Goal: Task Accomplishment & Management: Manage account settings

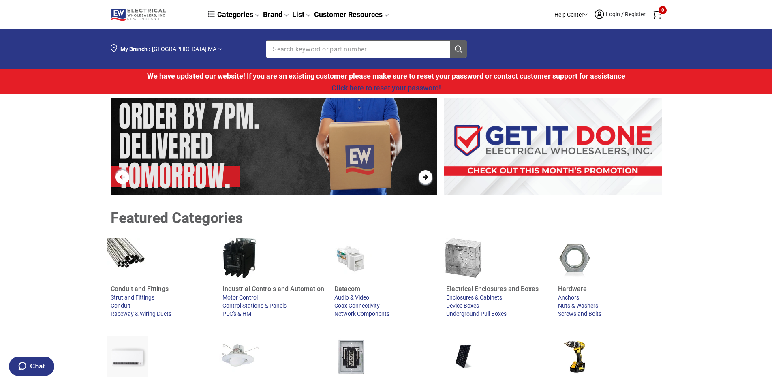
click at [611, 14] on span "Login / Register" at bounding box center [625, 14] width 41 height 6
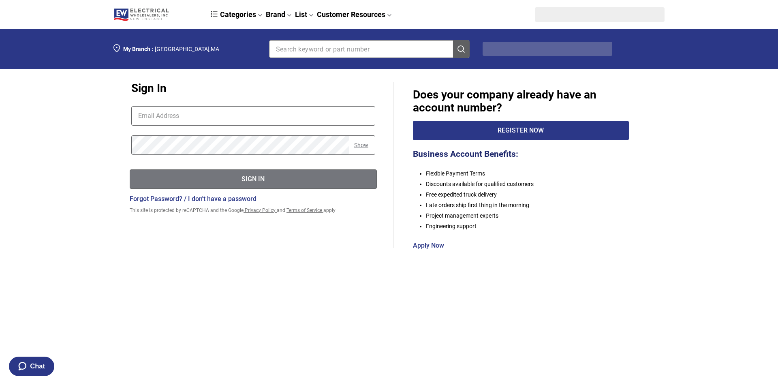
type input "[EMAIL_ADDRESS][DOMAIN_NAME]"
click at [221, 116] on input "[EMAIL_ADDRESS][DOMAIN_NAME]" at bounding box center [253, 116] width 243 height 19
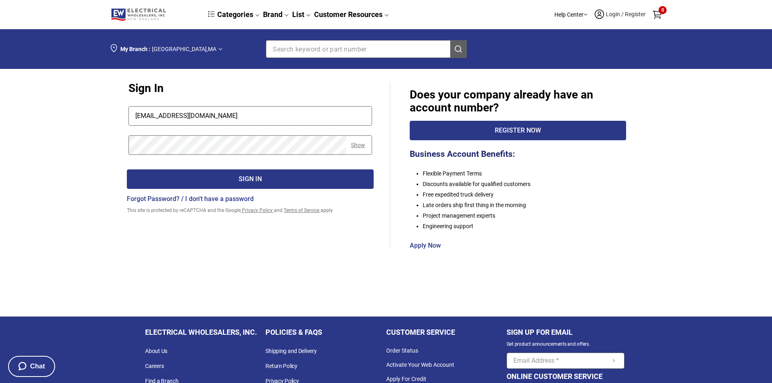
click at [139, 182] on div "Sign In" at bounding box center [250, 179] width 246 height 10
